Goal: Information Seeking & Learning: Learn about a topic

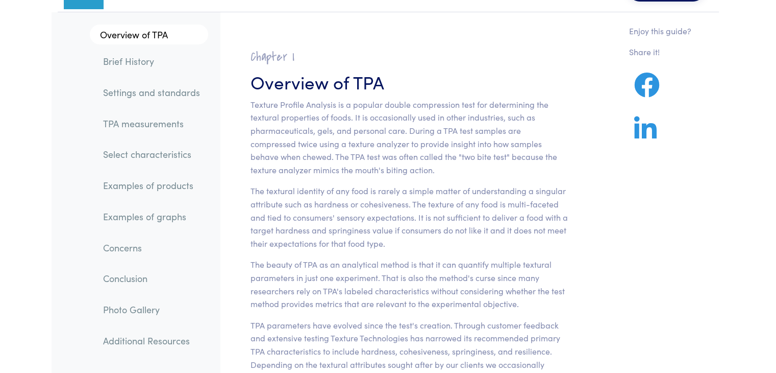
scroll to position [51, 0]
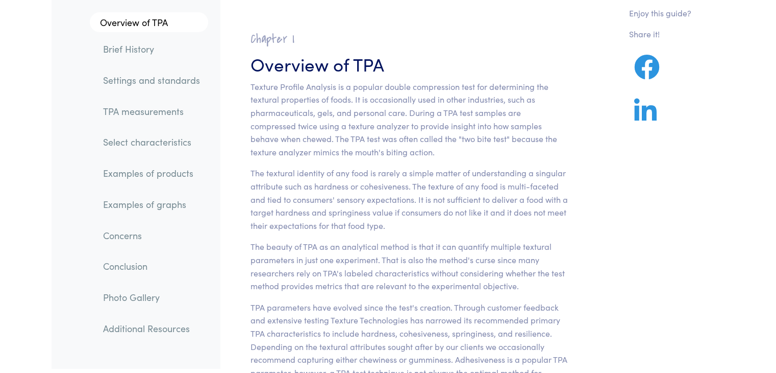
click at [153, 116] on link "TPA measurements" at bounding box center [151, 111] width 113 height 23
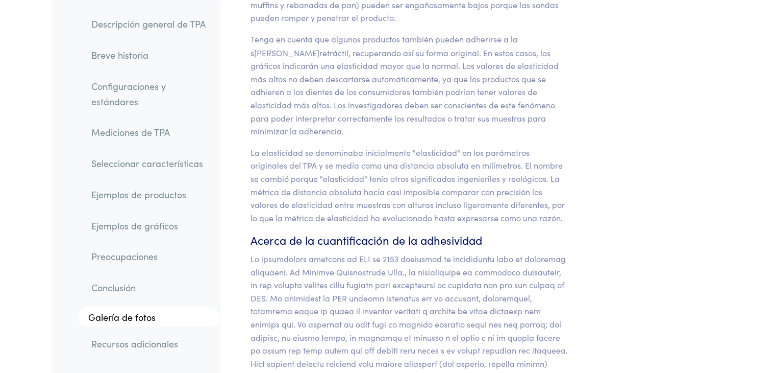
scroll to position [9656, 0]
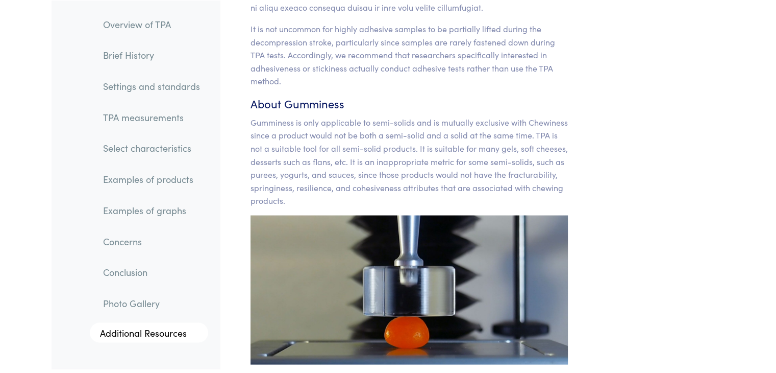
scroll to position [9656, 0]
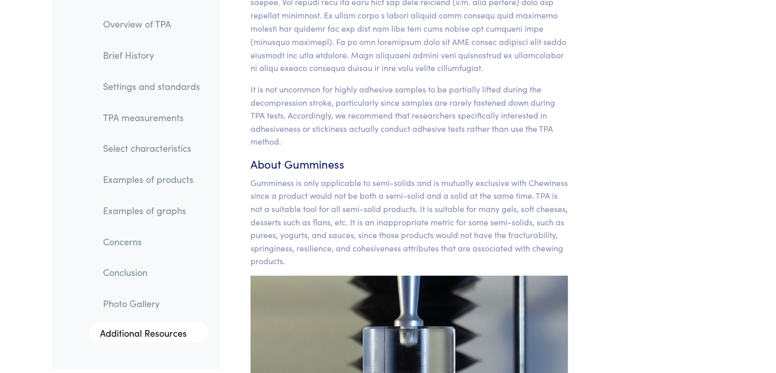
click at [149, 213] on link "Examples of graphs" at bounding box center [151, 209] width 113 height 23
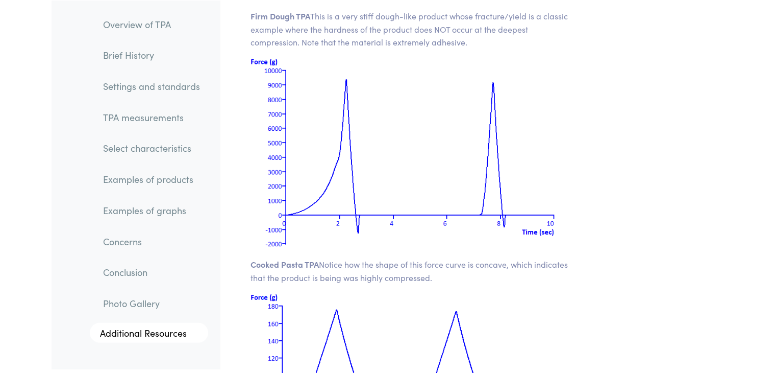
scroll to position [14348, 0]
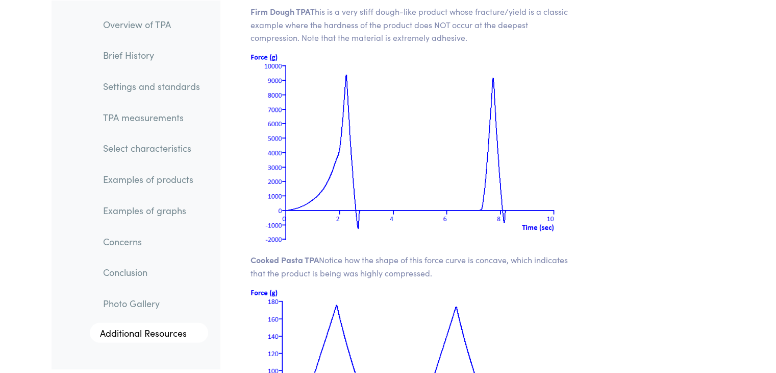
click at [152, 182] on link "Examples of products" at bounding box center [151, 178] width 113 height 23
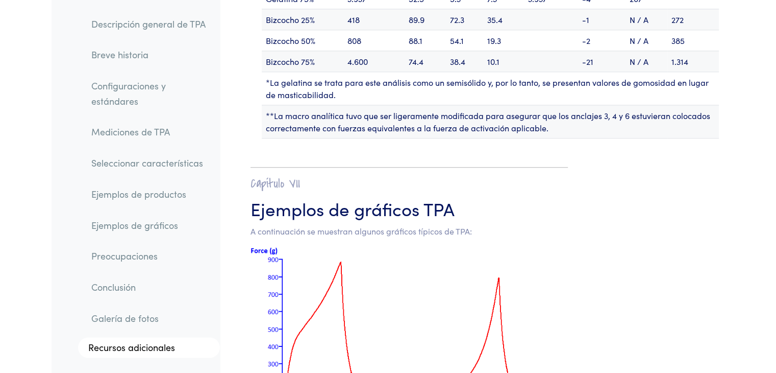
scroll to position [13017, 0]
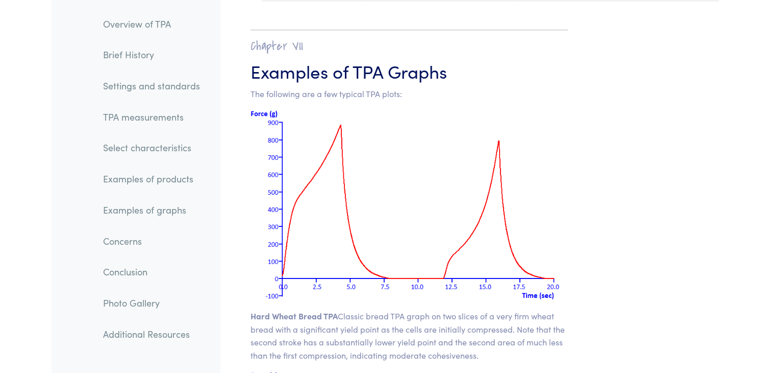
scroll to position [12939, 0]
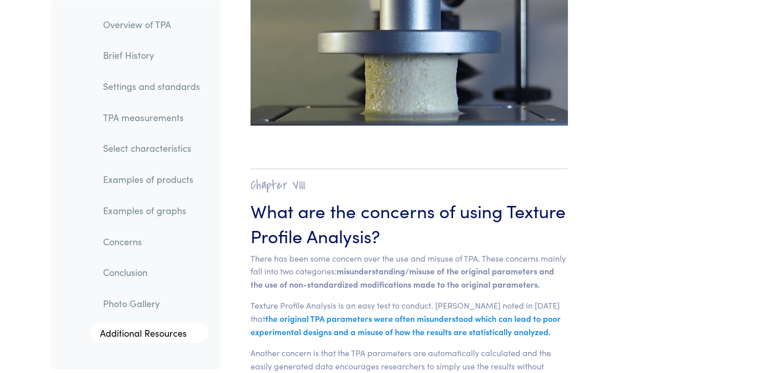
scroll to position [14949, 0]
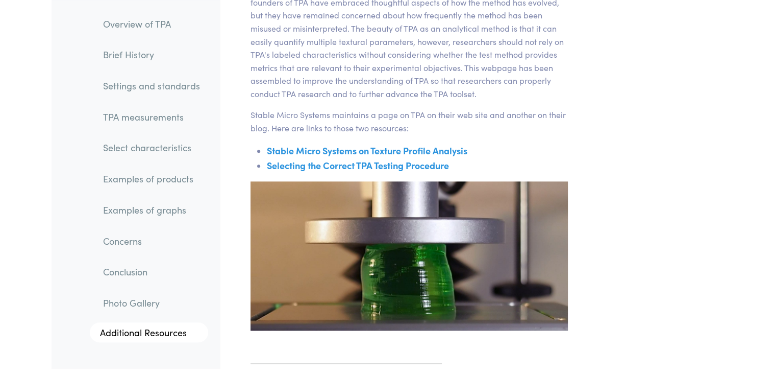
scroll to position [16601, 0]
